Goal: Task Accomplishment & Management: Complete application form

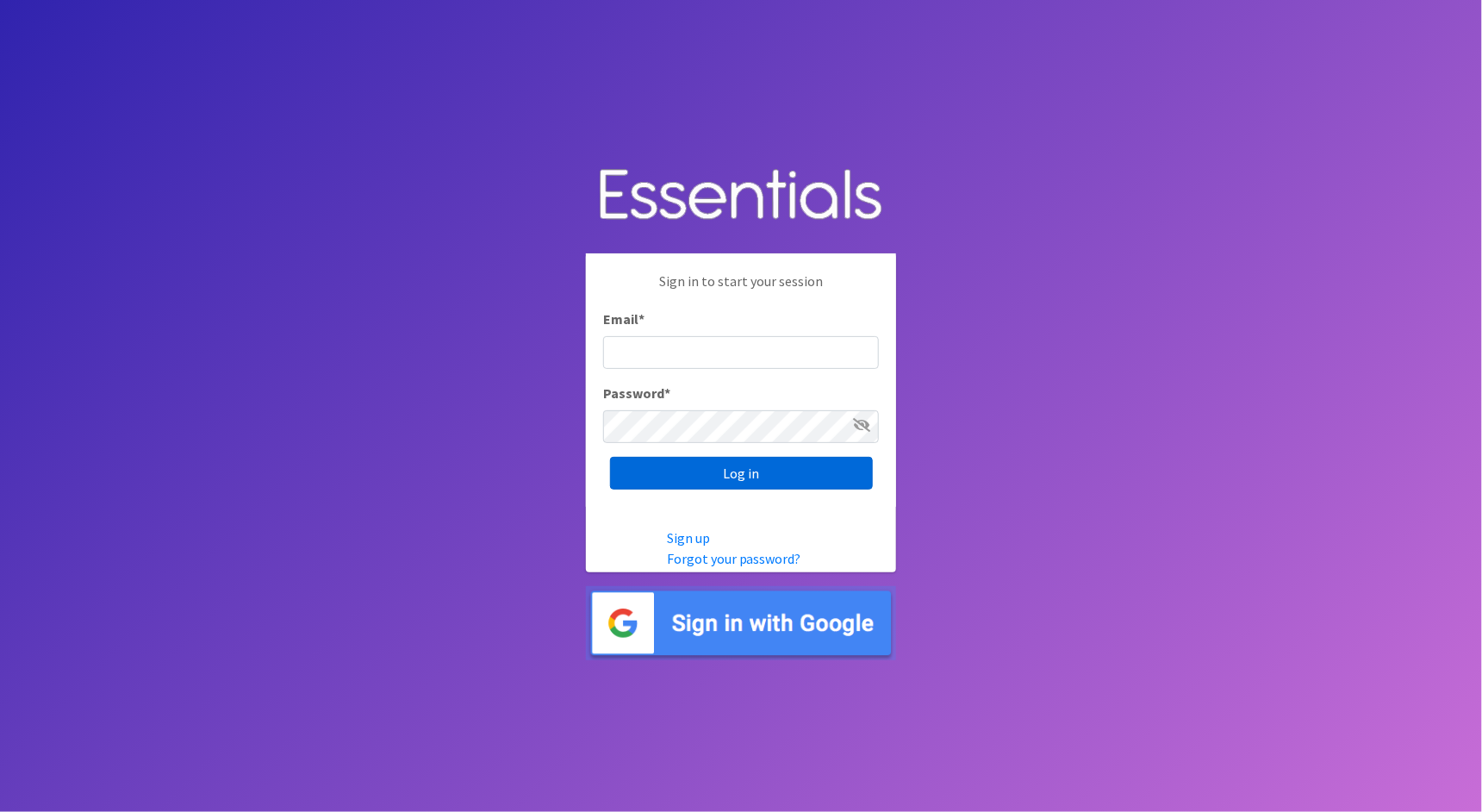
type input "[PERSON_NAME][EMAIL_ADDRESS][DOMAIN_NAME]"
click at [794, 471] on input "Log in" at bounding box center [741, 473] width 263 height 33
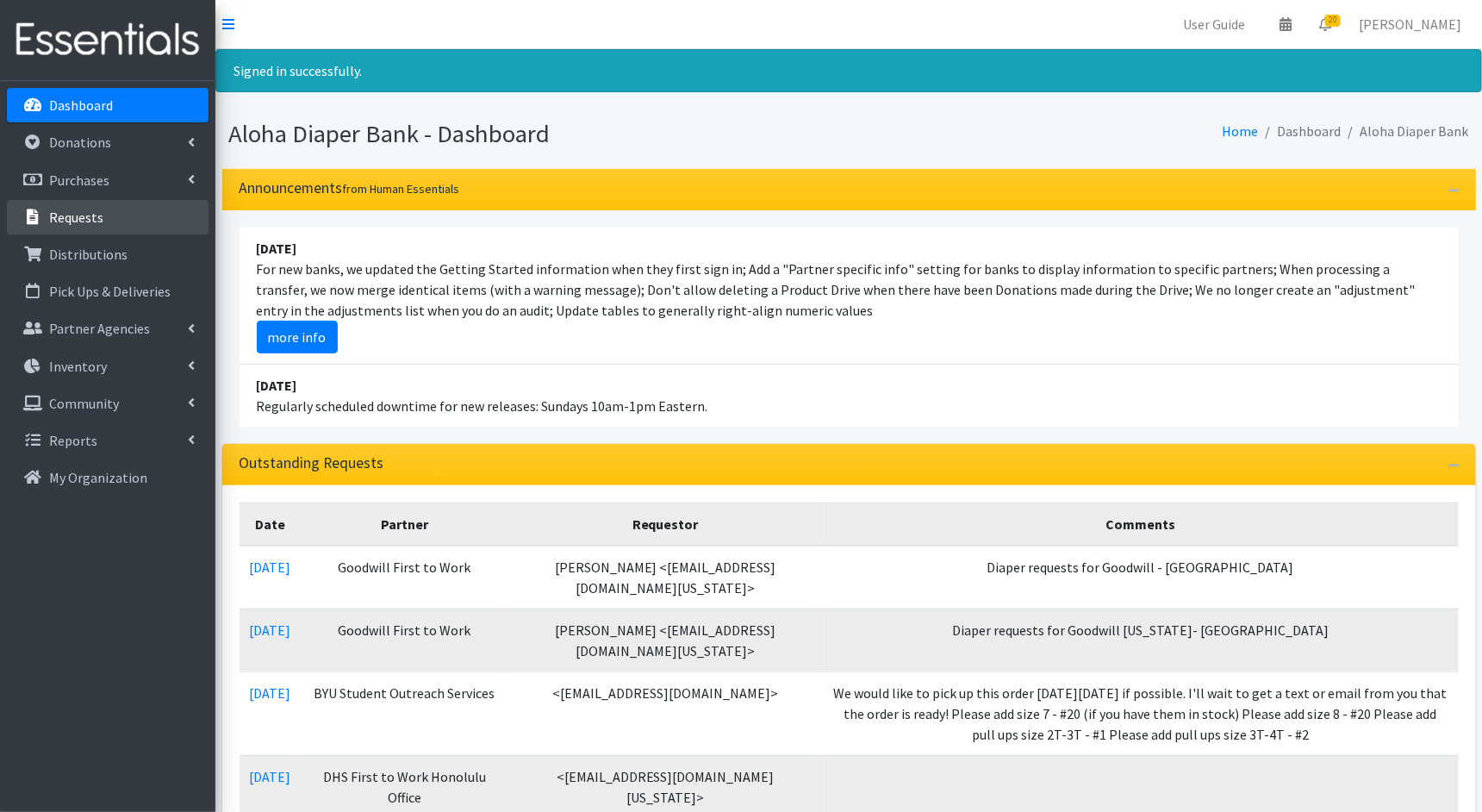
click at [137, 224] on link "Requests" at bounding box center [107, 218] width 202 height 35
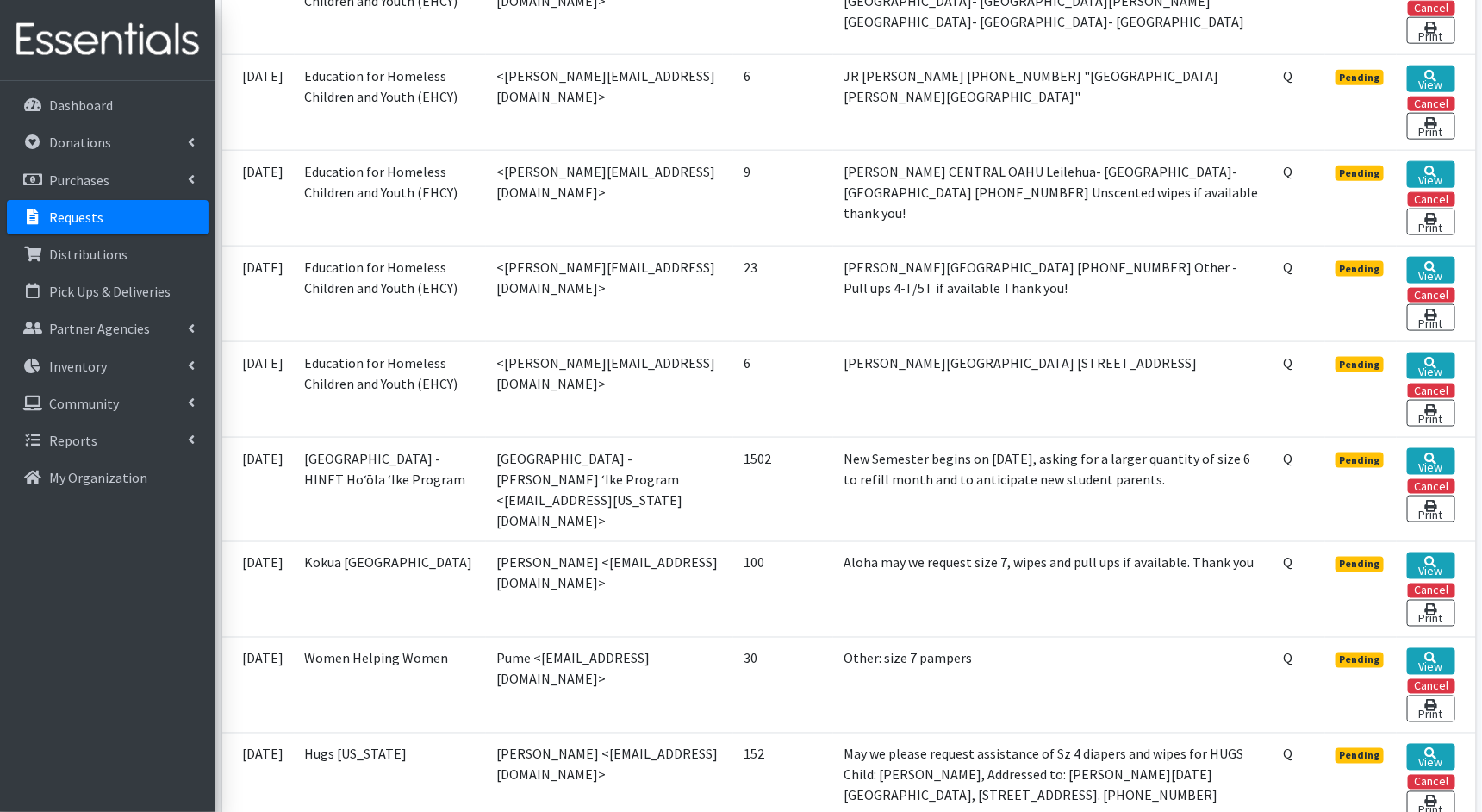
scroll to position [919, 0]
click at [1439, 669] on link "View" at bounding box center [1431, 660] width 48 height 27
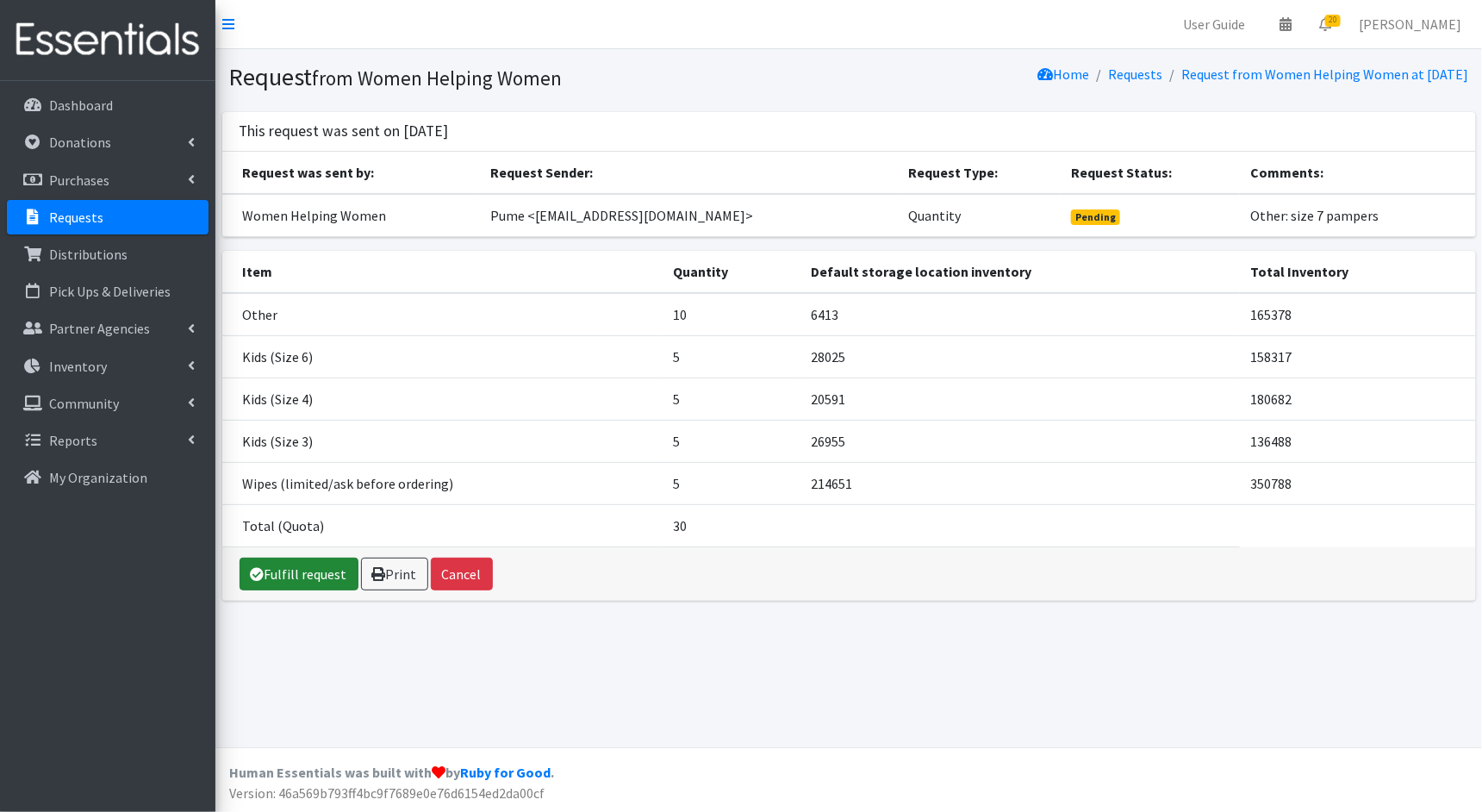
click at [271, 571] on link "Fulfill request" at bounding box center [298, 574] width 119 height 33
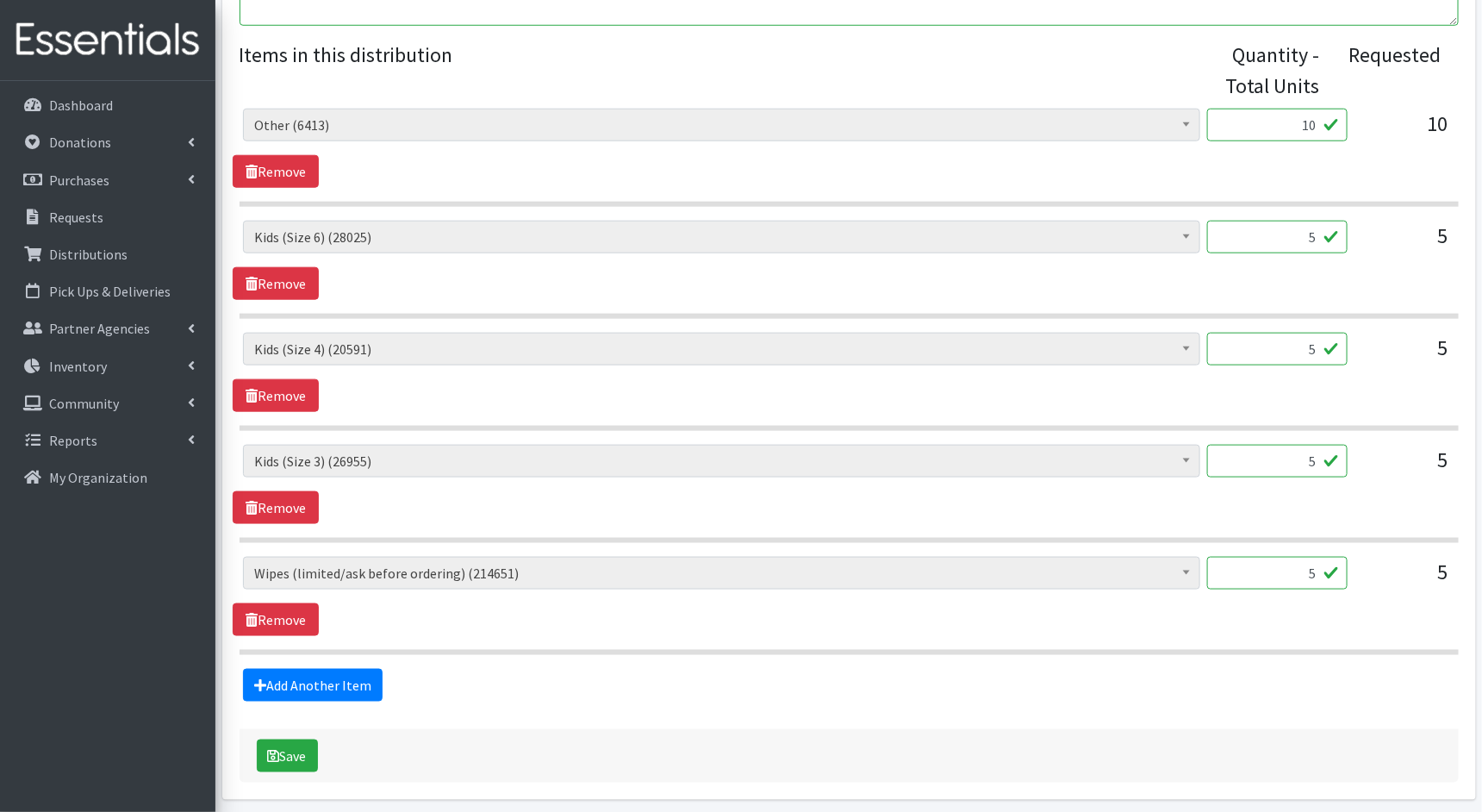
scroll to position [657, 0]
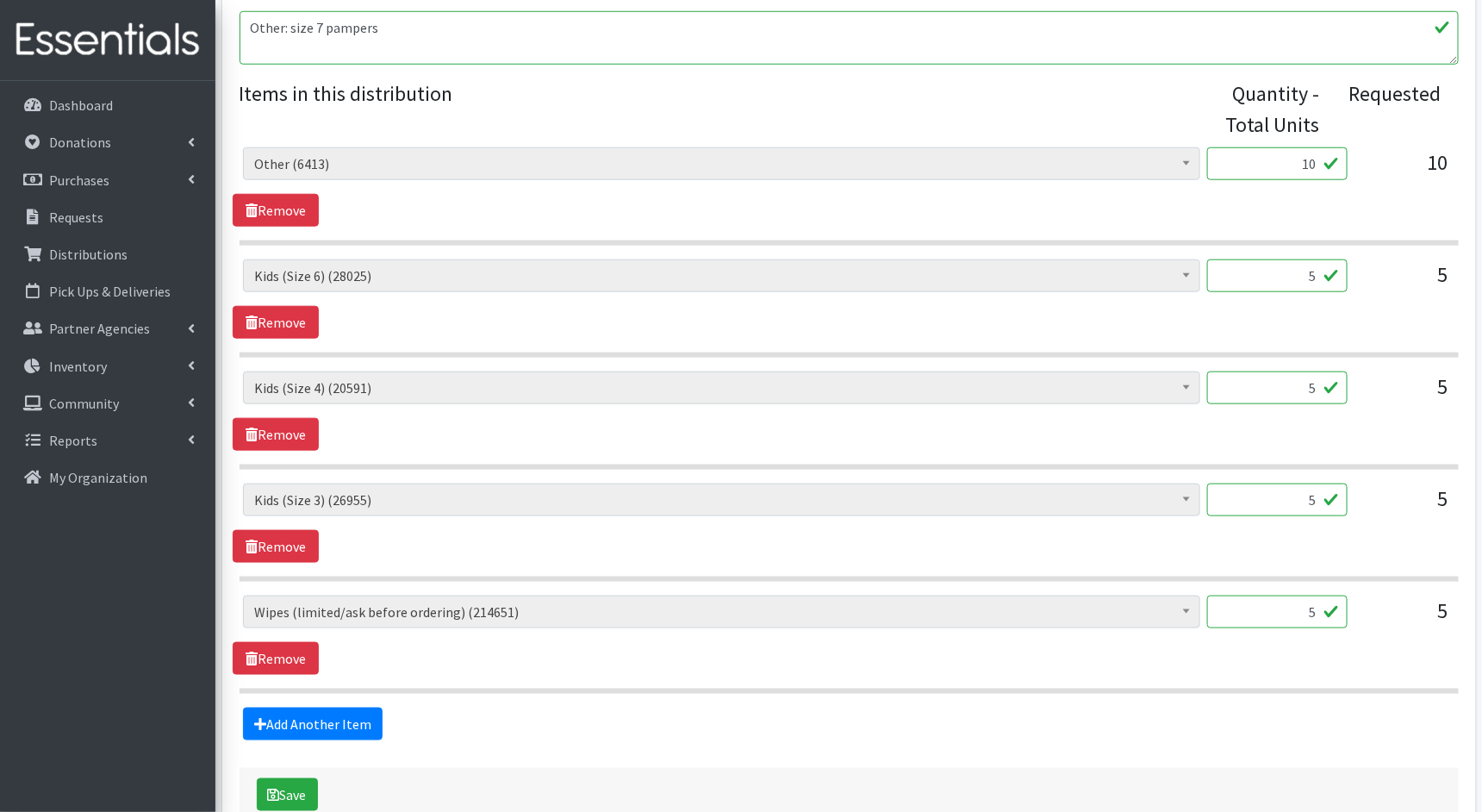
drag, startPoint x: 1313, startPoint y: 162, endPoint x: 1290, endPoint y: 162, distance: 23.0
click at [1290, 162] on input "10" at bounding box center [1277, 164] width 140 height 33
type input "250"
click at [1308, 270] on input "5" at bounding box center [1277, 276] width 140 height 33
type input "125"
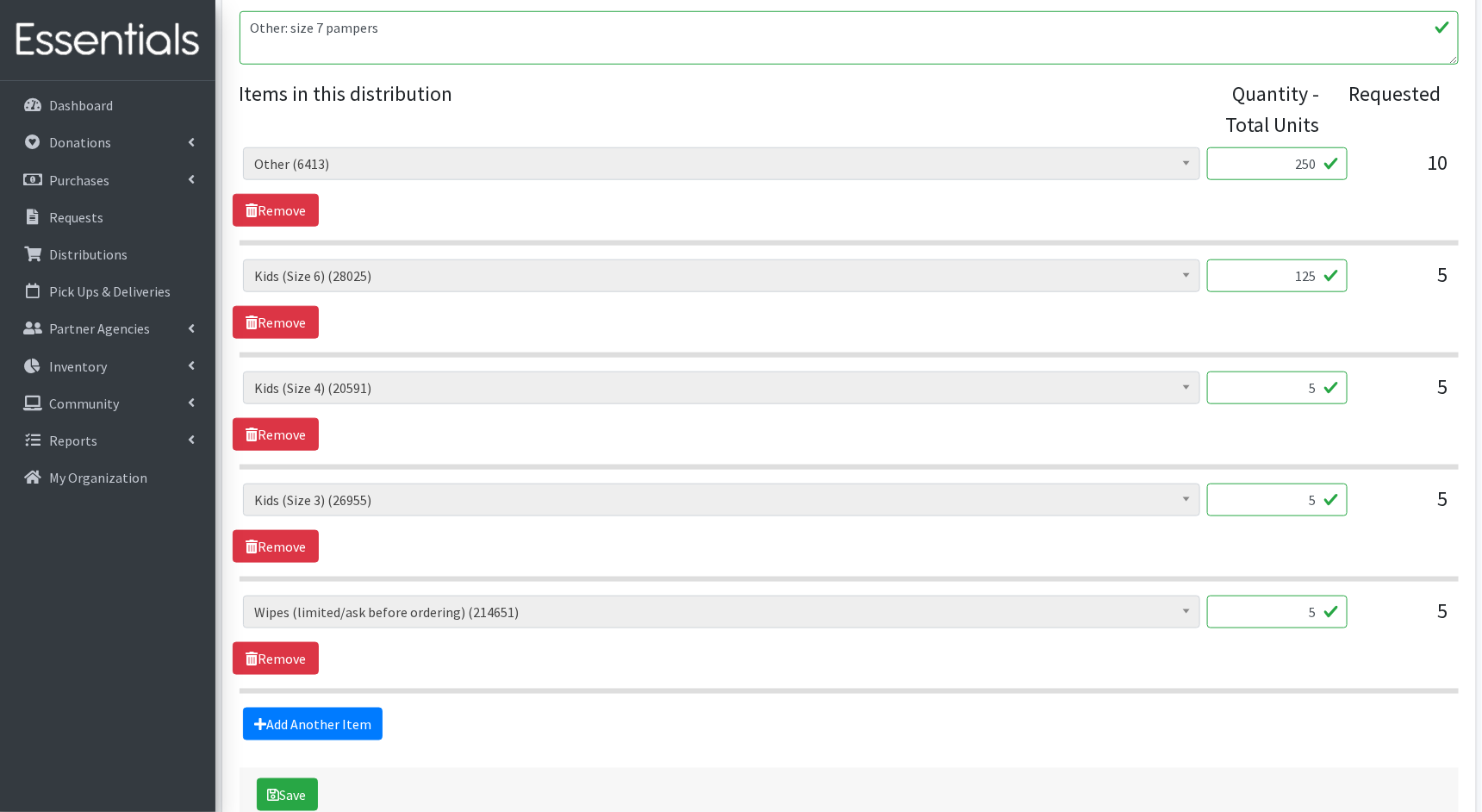
drag, startPoint x: 1316, startPoint y: 378, endPoint x: 1306, endPoint y: 378, distance: 10.0
click at [1307, 378] on input "5" at bounding box center [1277, 388] width 140 height 33
type input "125"
drag, startPoint x: 1316, startPoint y: 497, endPoint x: 1303, endPoint y: 497, distance: 13.0
click at [1303, 497] on input "5" at bounding box center [1277, 500] width 140 height 33
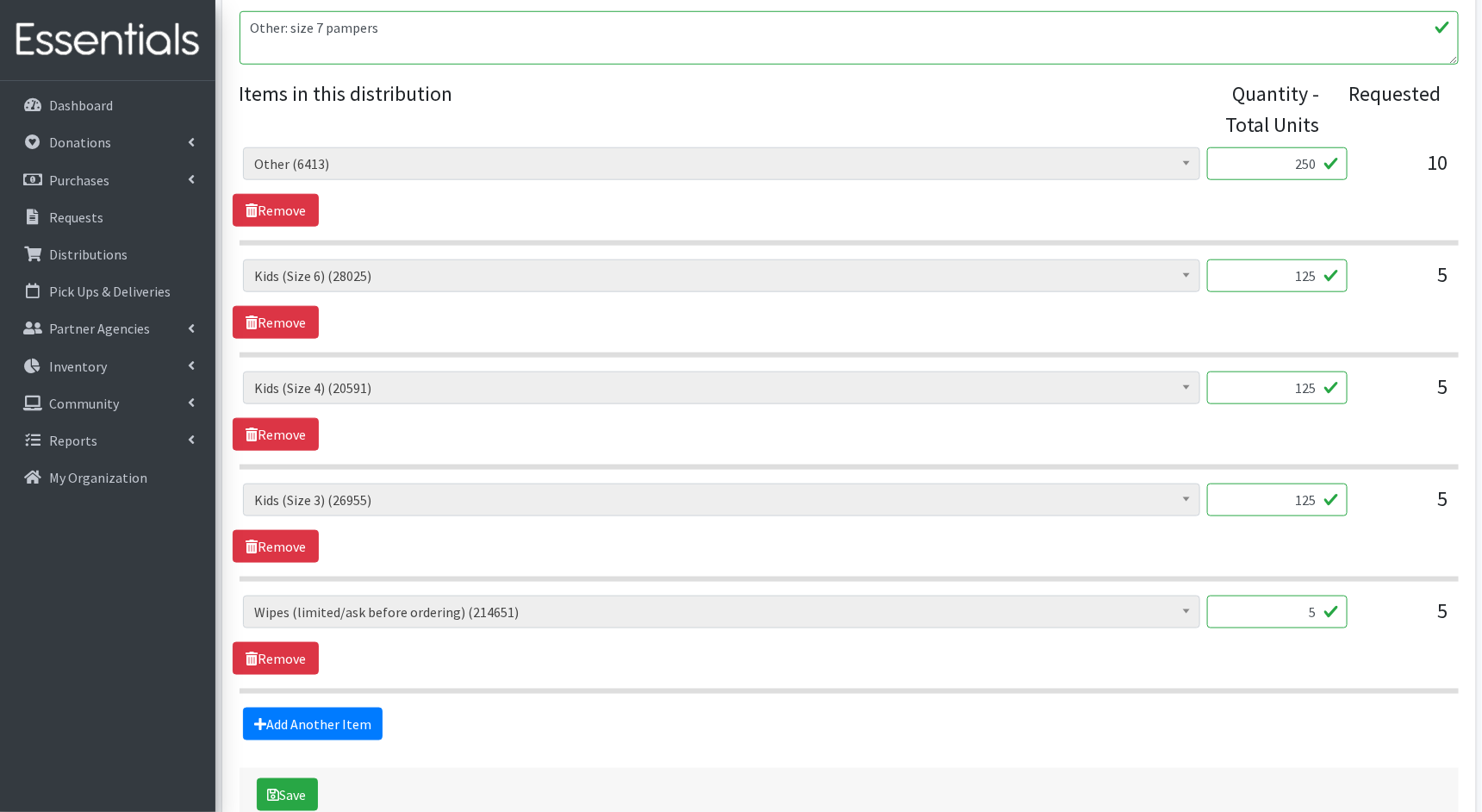
type input "125"
click at [1313, 608] on input "5" at bounding box center [1277, 612] width 140 height 33
type input "500"
click at [311, 778] on button "Save" at bounding box center [287, 795] width 62 height 33
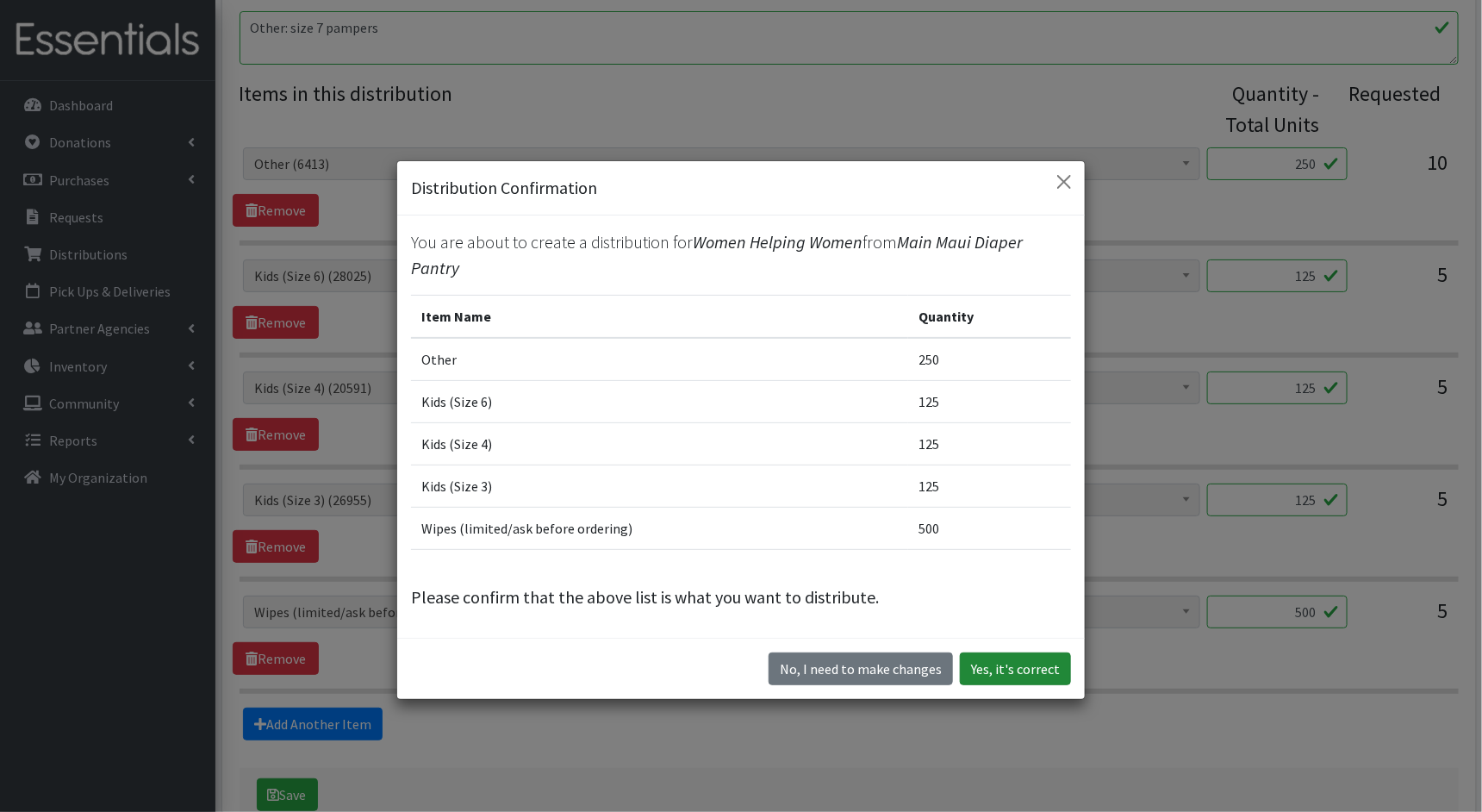
click at [1010, 668] on button "Yes, it's correct" at bounding box center [1016, 669] width 111 height 33
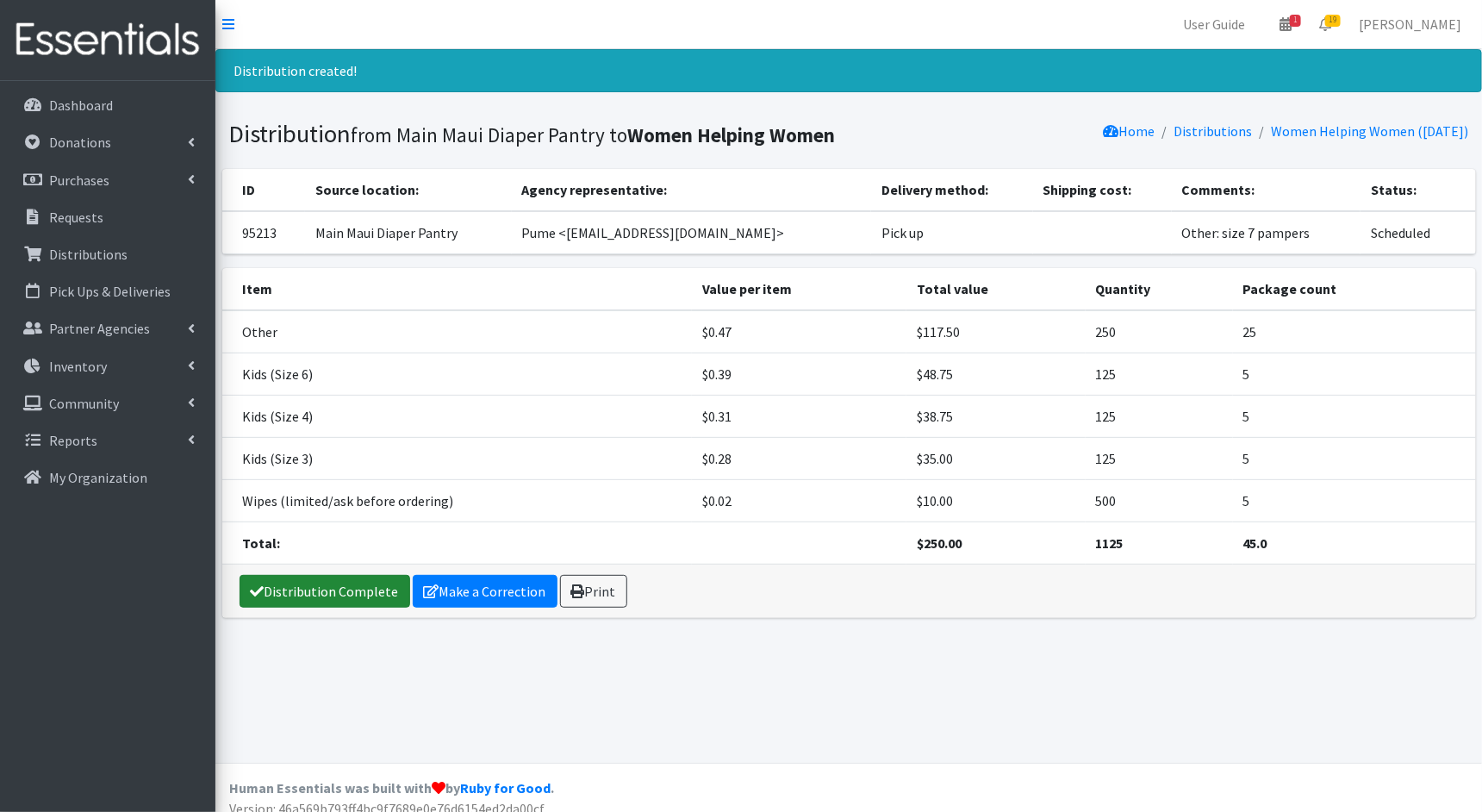
click at [326, 578] on link "Distribution Complete" at bounding box center [324, 591] width 171 height 33
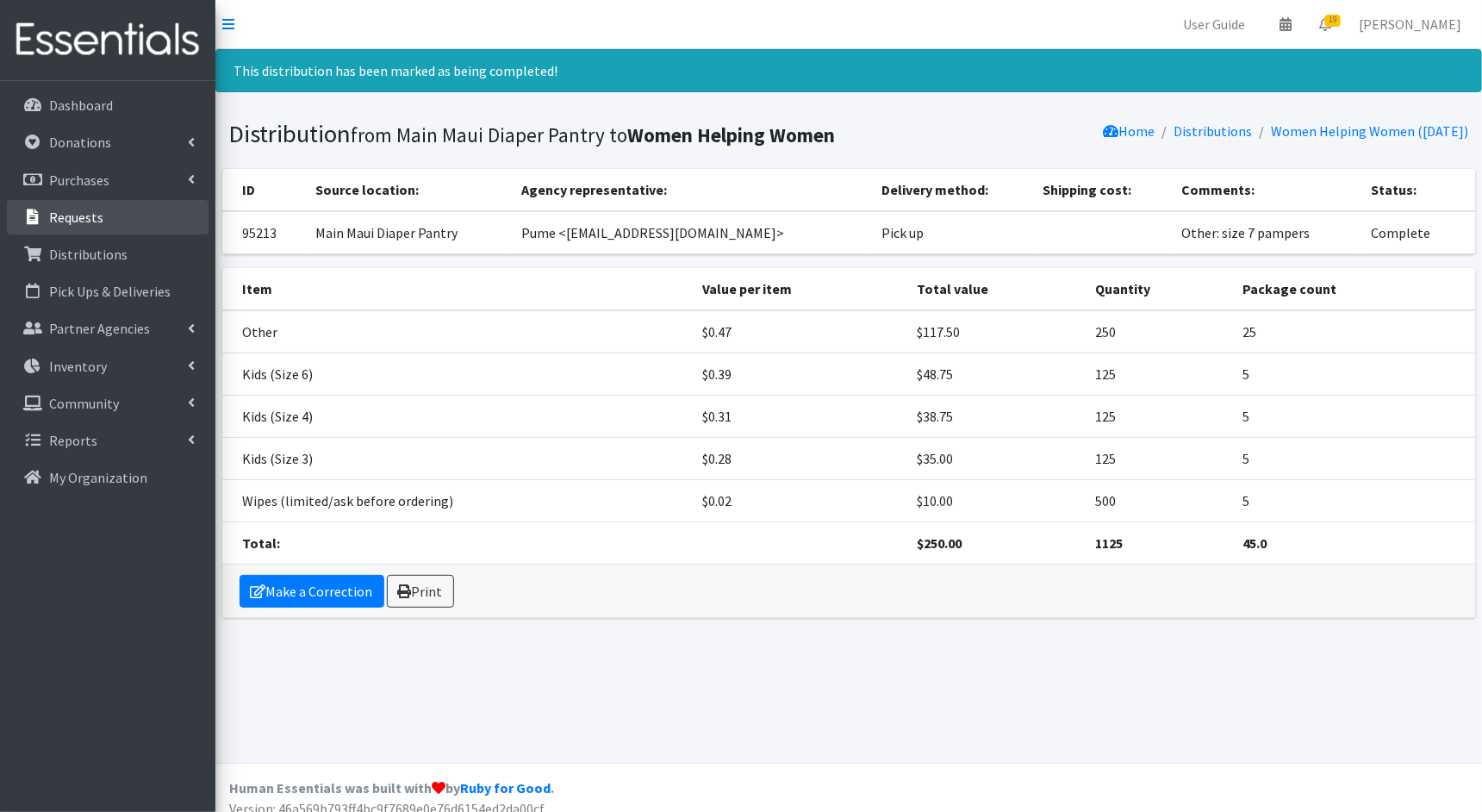
click at [132, 212] on link "Requests" at bounding box center [107, 218] width 202 height 35
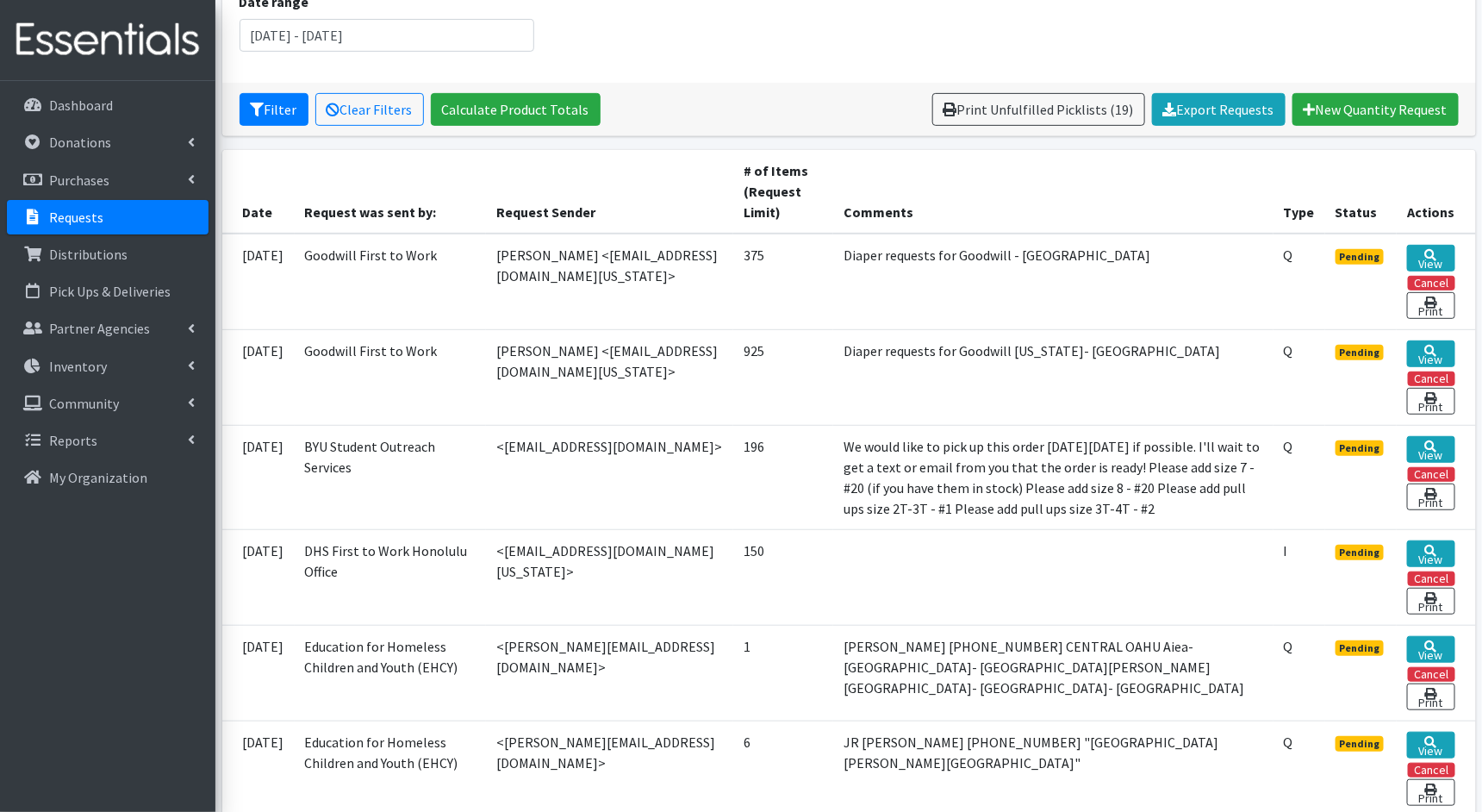
scroll to position [249, 0]
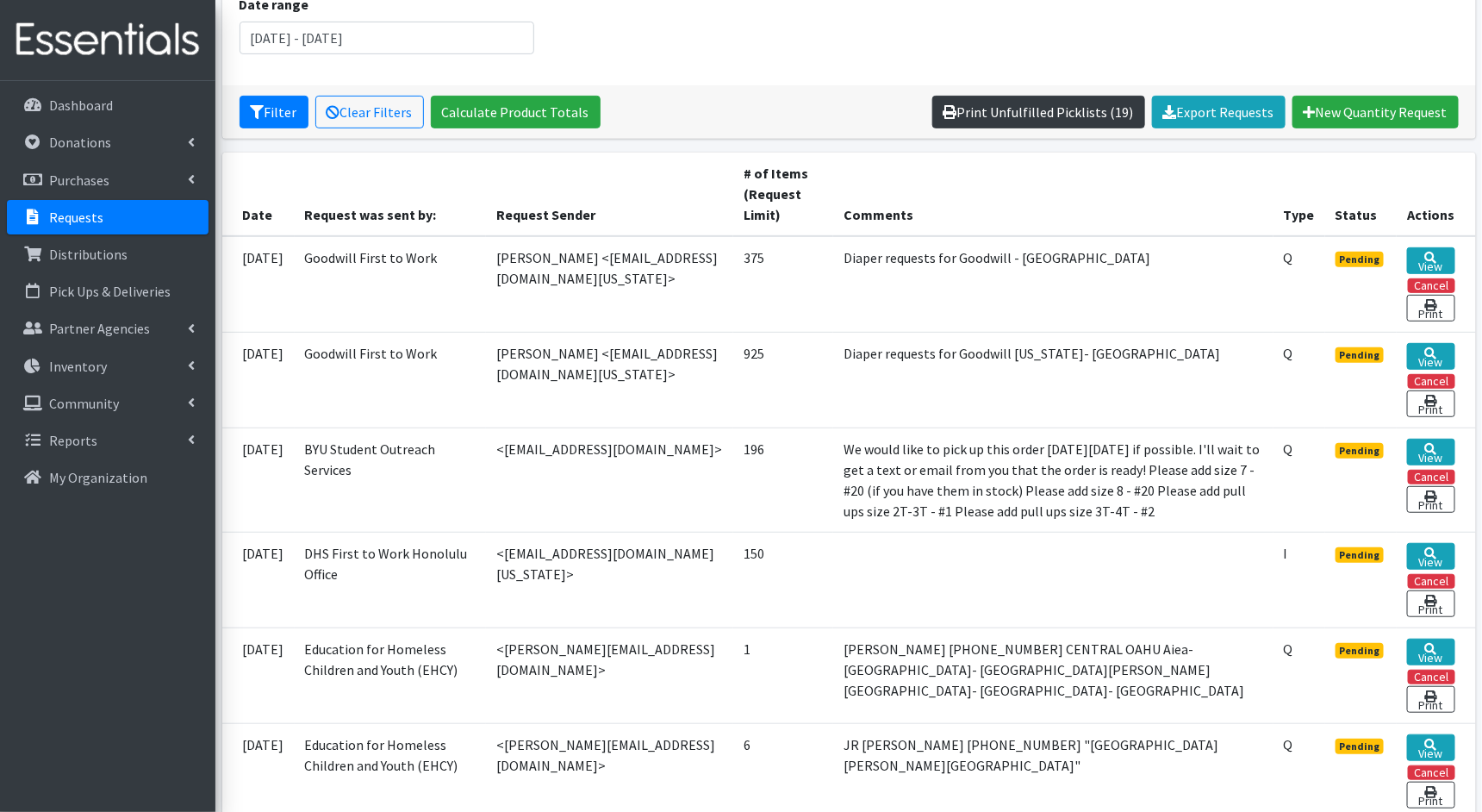
click at [1027, 112] on link "Print Unfulfilled Picklists (19)" at bounding box center [1039, 112] width 213 height 33
